Goal: Answer question/provide support

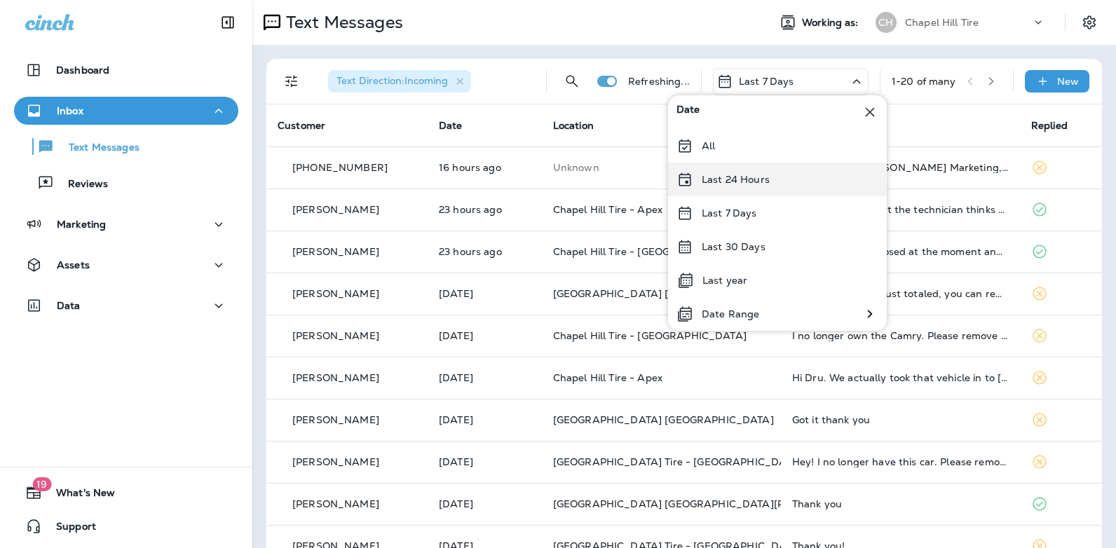
click at [768, 181] on p "Last 24 Hours" at bounding box center [736, 179] width 68 height 11
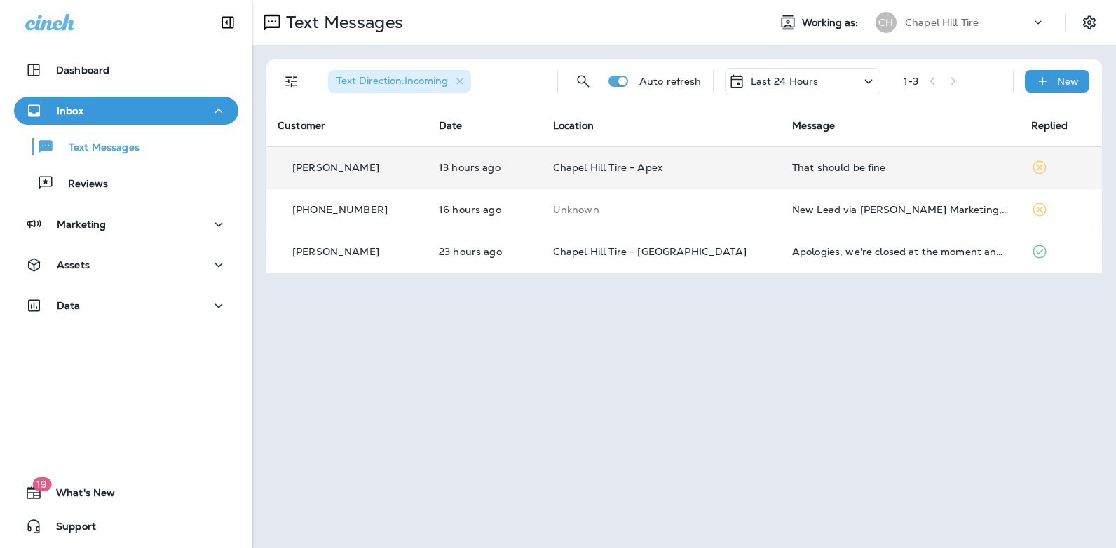
click at [810, 166] on div "That should be fine" at bounding box center [900, 167] width 217 height 11
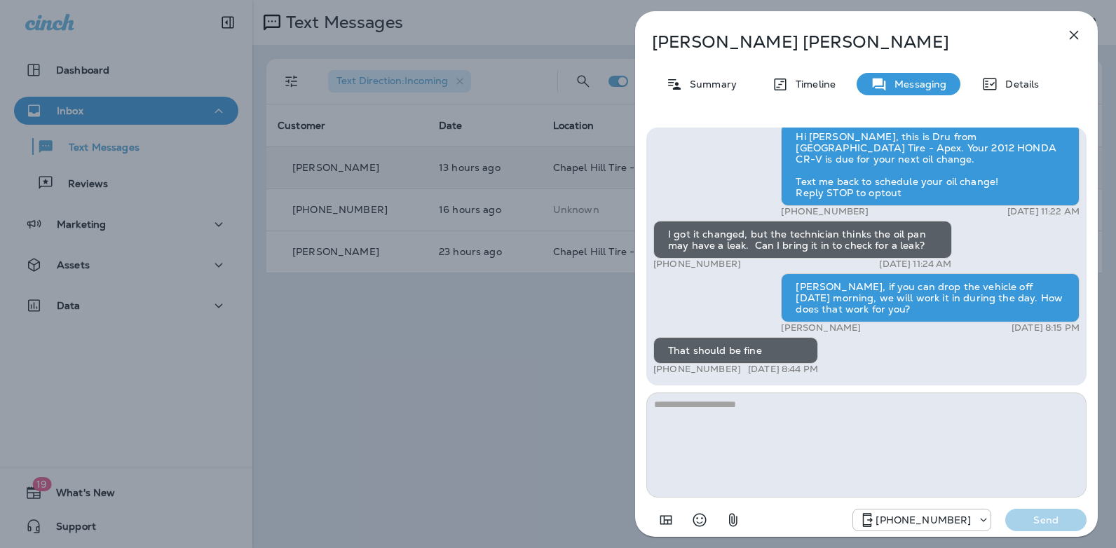
drag, startPoint x: 730, startPoint y: 367, endPoint x: 666, endPoint y: 371, distance: 63.9
click at [666, 371] on div "+1 (919) 244-9473 [DATE] 8:44 PM" at bounding box center [735, 369] width 165 height 11
copy p "[PHONE_NUMBER]"
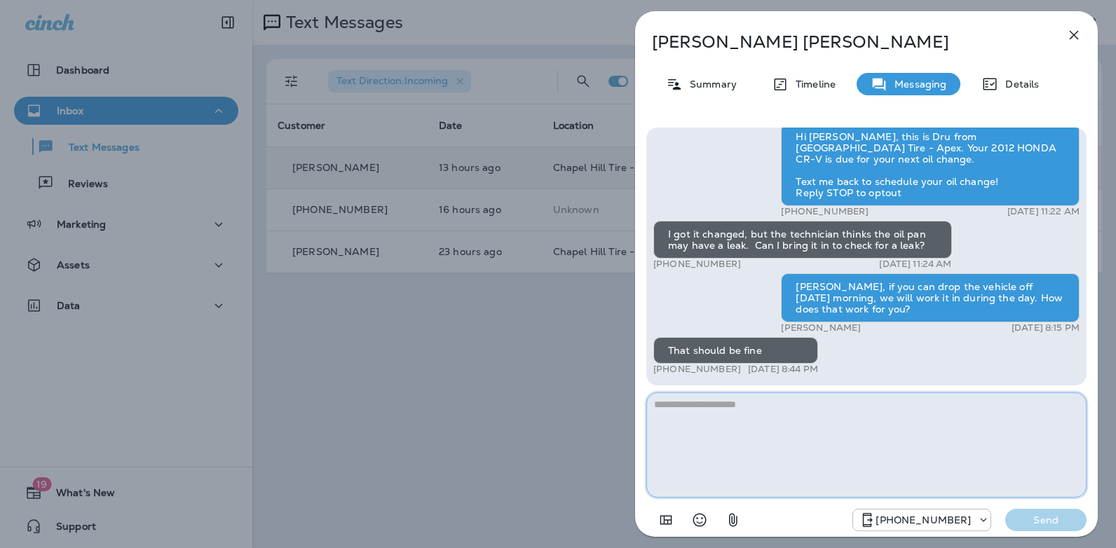
click at [713, 419] on textarea at bounding box center [866, 445] width 440 height 105
type textarea "**********"
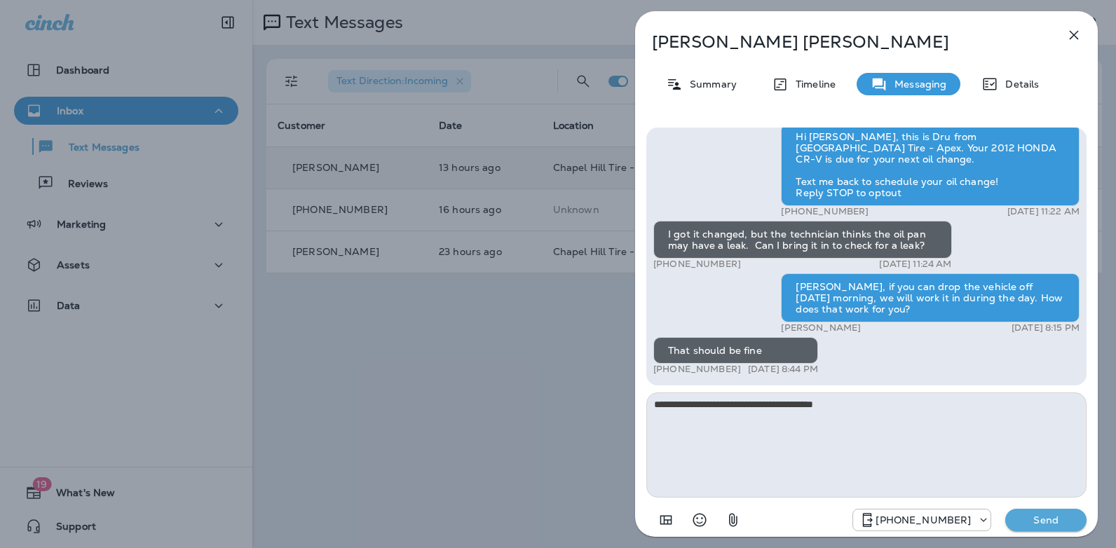
click at [1042, 524] on p "Send" at bounding box center [1045, 520] width 59 height 13
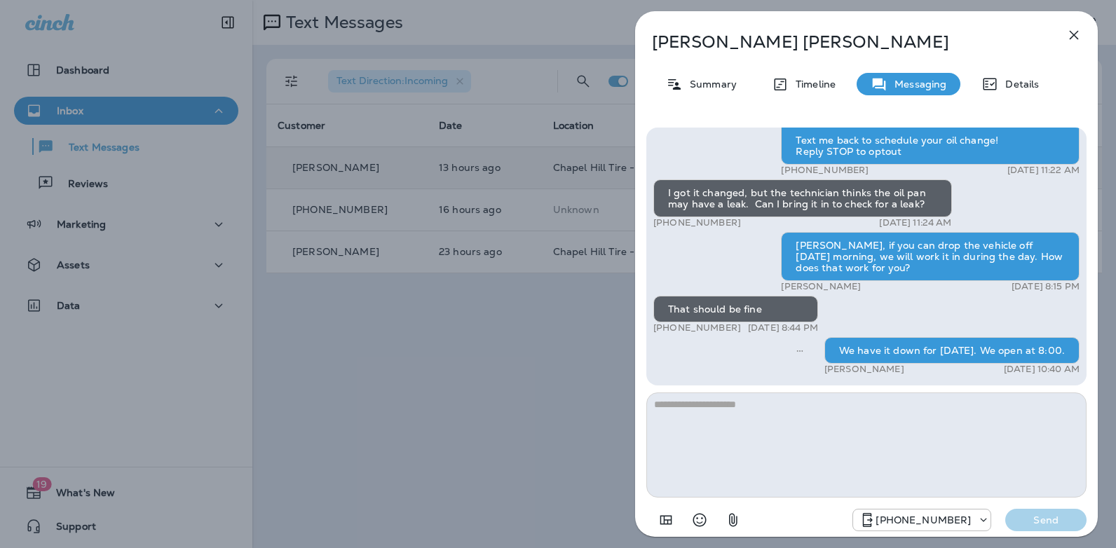
click at [1072, 31] on icon "button" at bounding box center [1073, 35] width 17 height 17
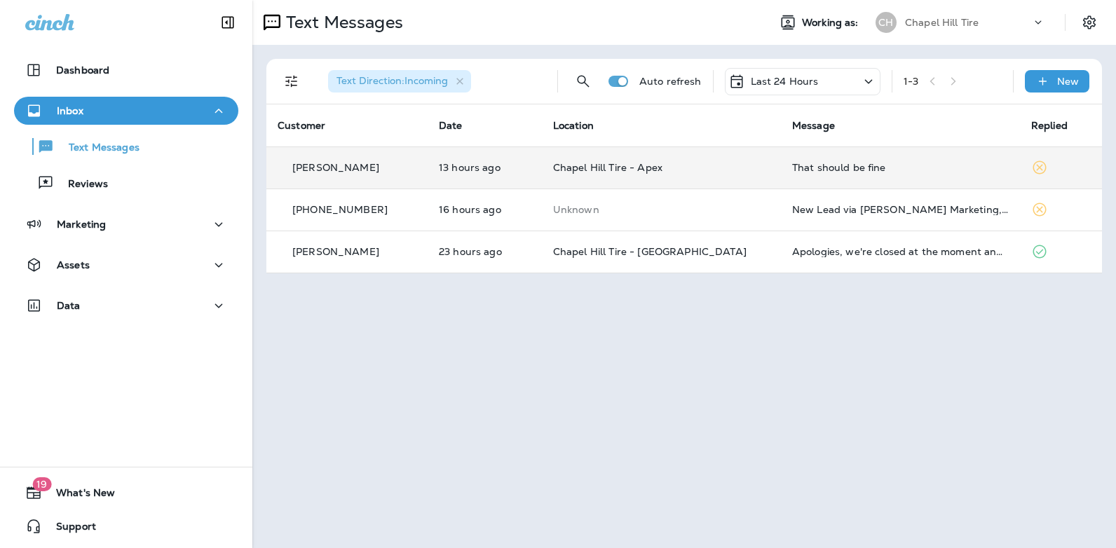
click at [869, 84] on icon at bounding box center [868, 82] width 17 height 18
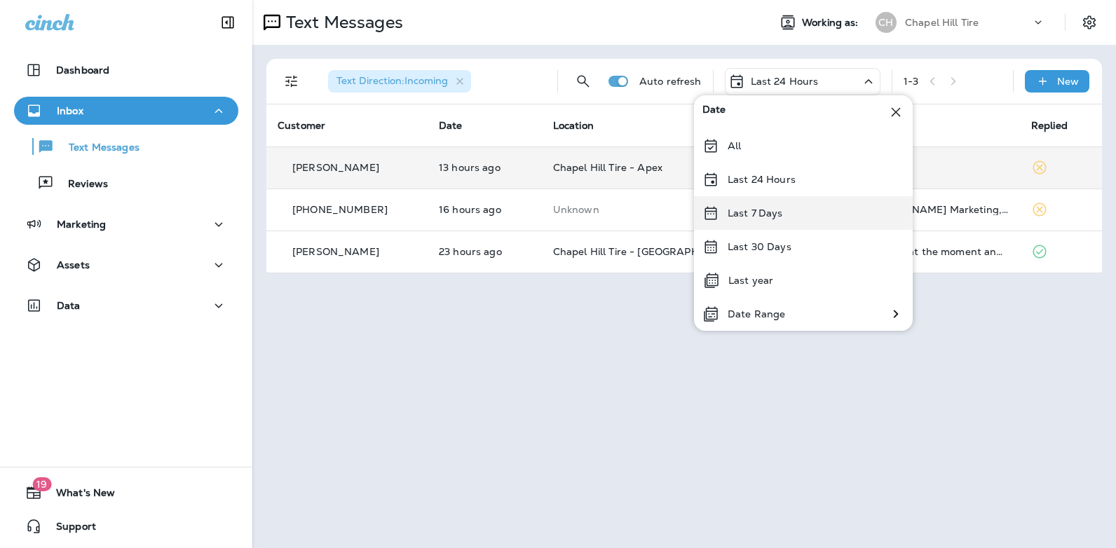
click at [793, 214] on div "Last 7 Days" at bounding box center [803, 213] width 219 height 34
